Goal: Find specific page/section: Find specific page/section

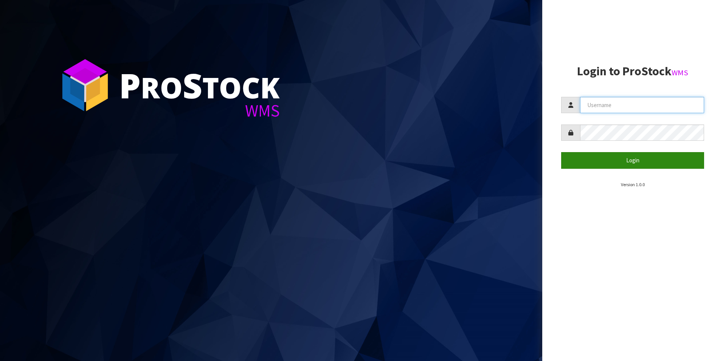
type input "[PERSON_NAME]"
click at [635, 159] on button "Login" at bounding box center [632, 160] width 143 height 16
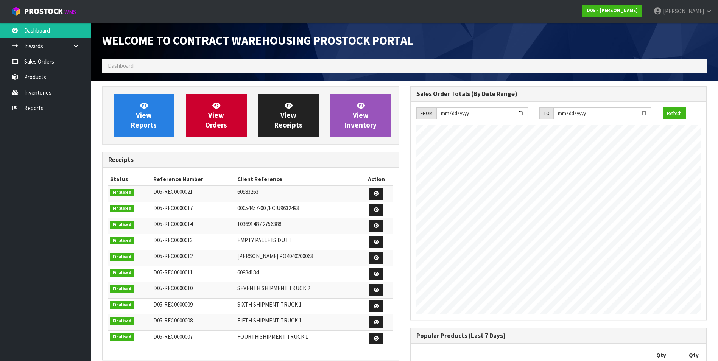
scroll to position [509, 308]
click at [280, 113] on link "View Receipts" at bounding box center [288, 115] width 61 height 43
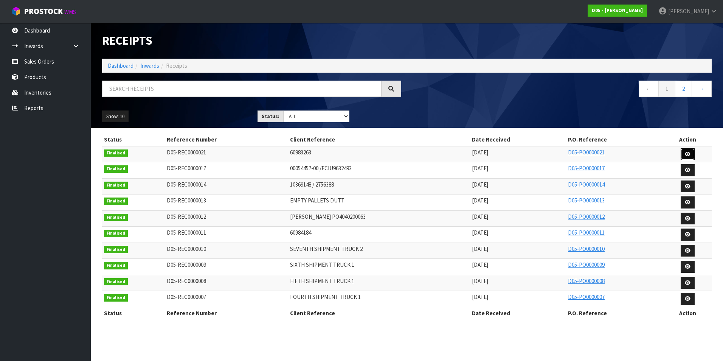
click at [690, 152] on icon at bounding box center [688, 154] width 6 height 5
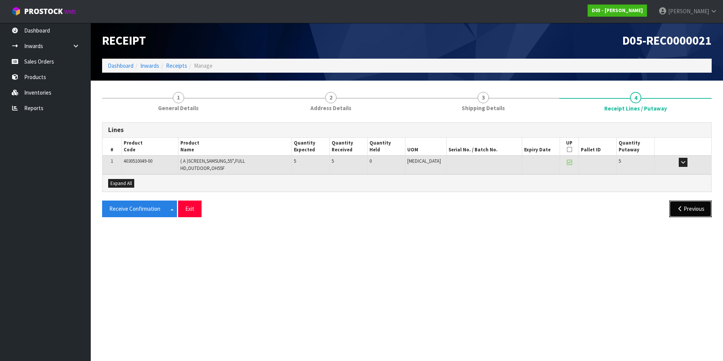
click at [683, 202] on button "Previous" at bounding box center [691, 208] width 42 height 16
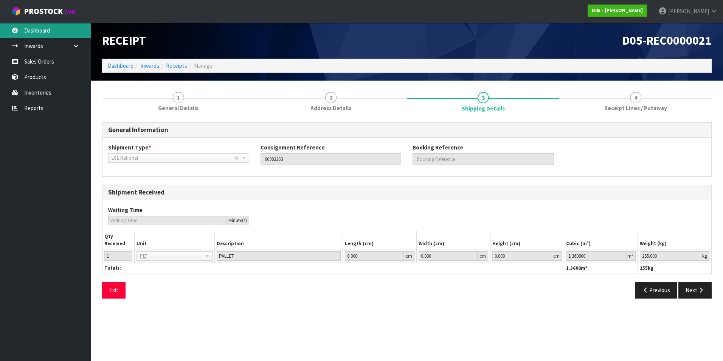
click at [38, 27] on link "Dashboard" at bounding box center [45, 31] width 91 height 16
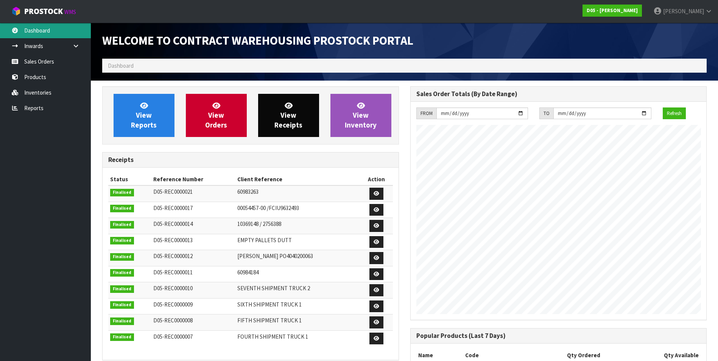
scroll to position [319, 308]
click at [282, 113] on span "View Receipts" at bounding box center [288, 115] width 28 height 28
